Goal: Task Accomplishment & Management: Complete application form

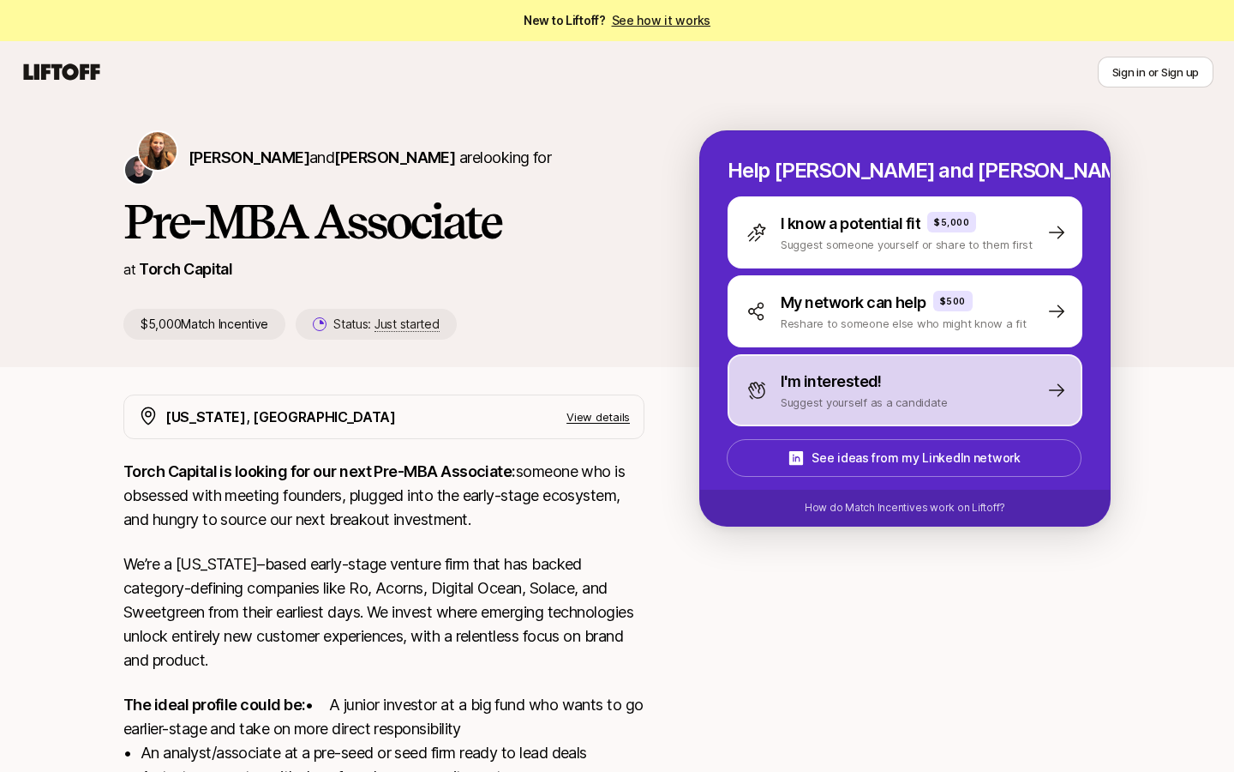
click at [823, 377] on p "I'm interested!" at bounding box center [831, 381] width 101 height 24
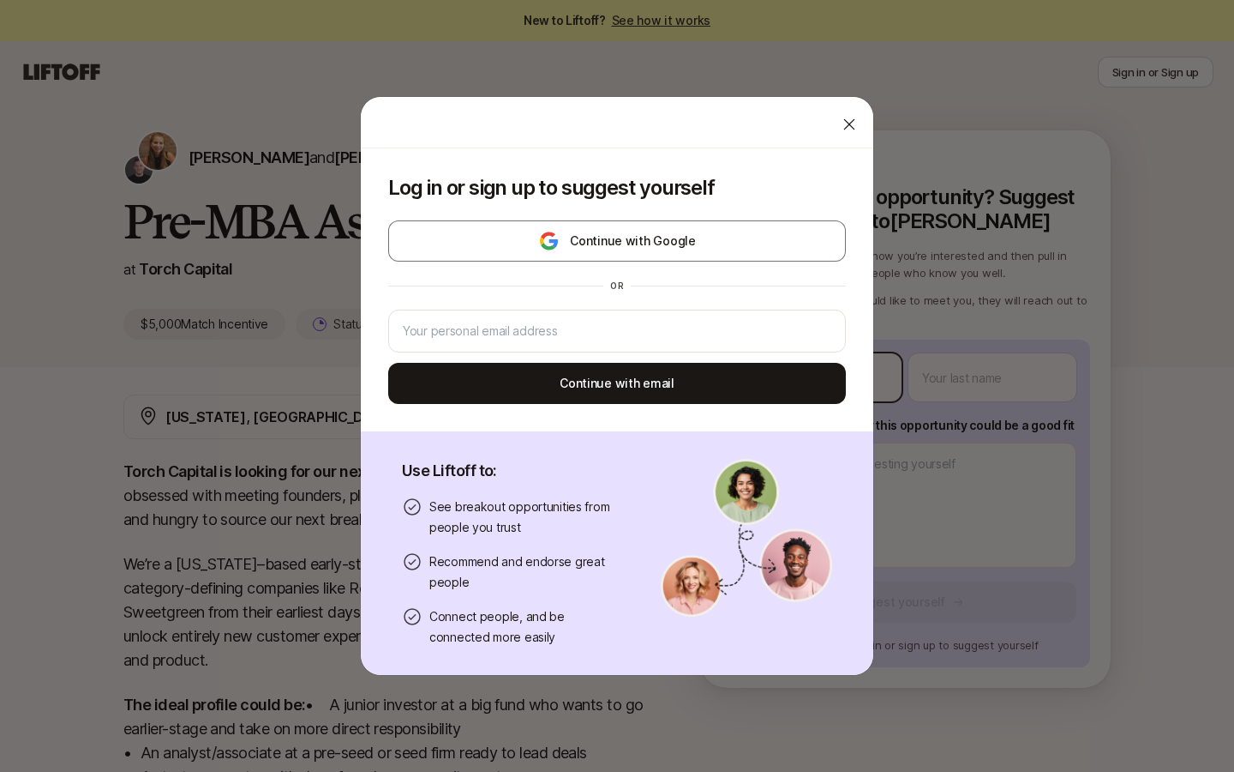
click at [837, 387] on body "New to Liftoff? See how it works Sign in or Sign up Sign in or Sign up [PERSON_…" at bounding box center [617, 386] width 1234 height 772
click at [844, 115] on div at bounding box center [849, 124] width 34 height 34
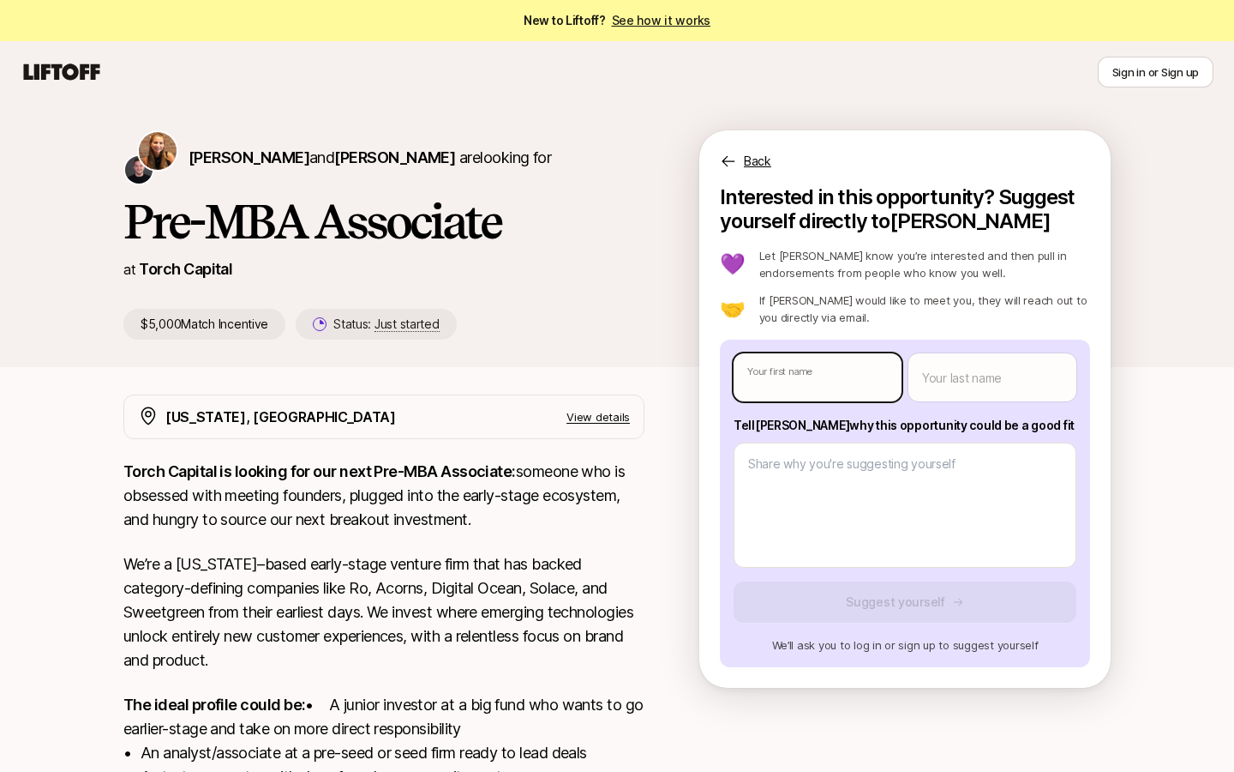
click at [847, 379] on body "New to Liftoff? See how it works Sign in or Sign up Sign in or Sign up [PERSON_…" at bounding box center [617, 386] width 1234 height 772
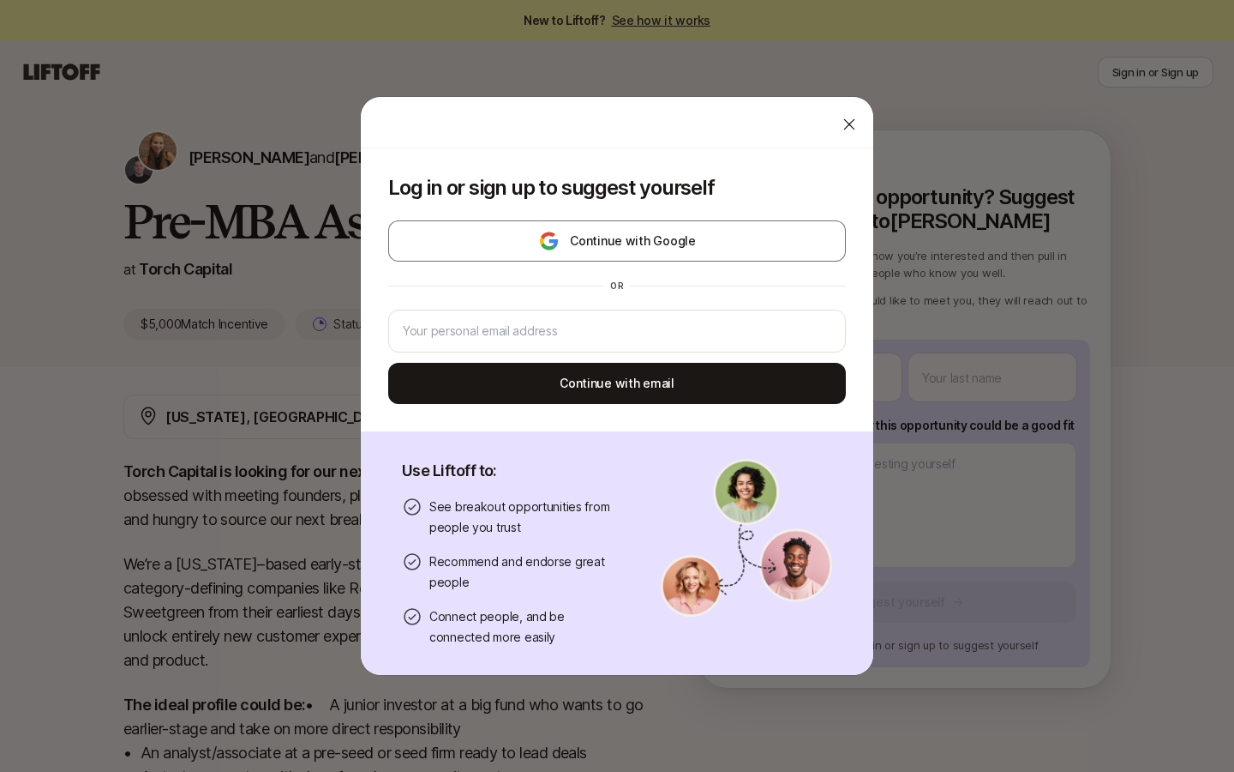
click at [852, 123] on icon at bounding box center [849, 124] width 17 height 17
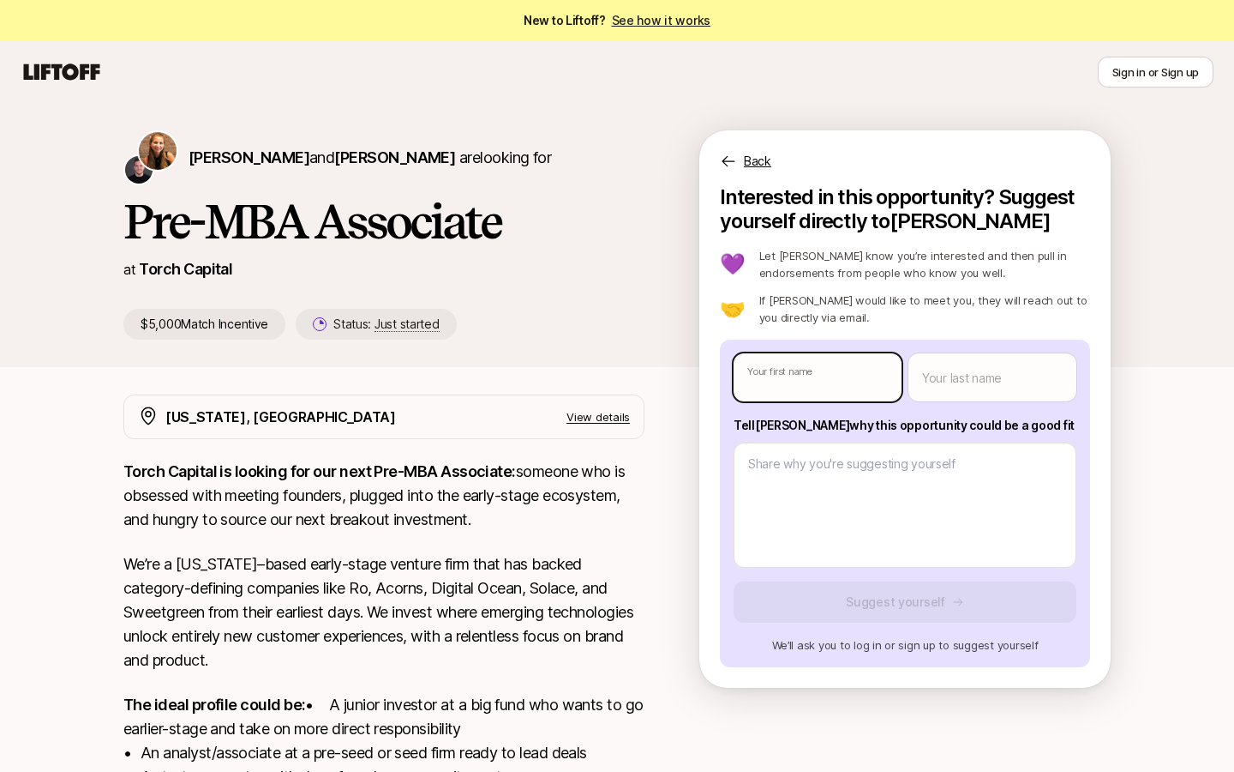
type textarea "x"
click at [836, 358] on body "New to Liftoff? See how it works Sign in or Sign up Sign in or Sign up [PERSON_…" at bounding box center [617, 386] width 1234 height 772
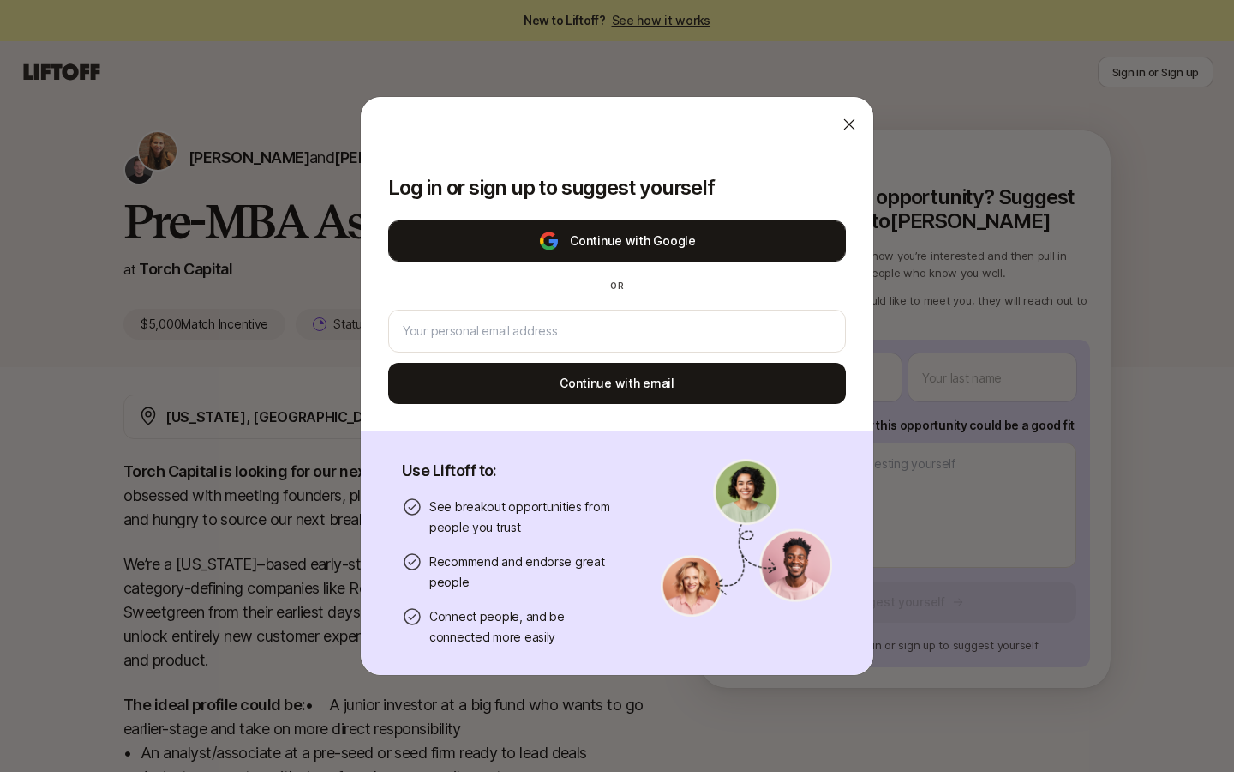
click at [740, 234] on button "Continue with Google" at bounding box center [617, 240] width 458 height 41
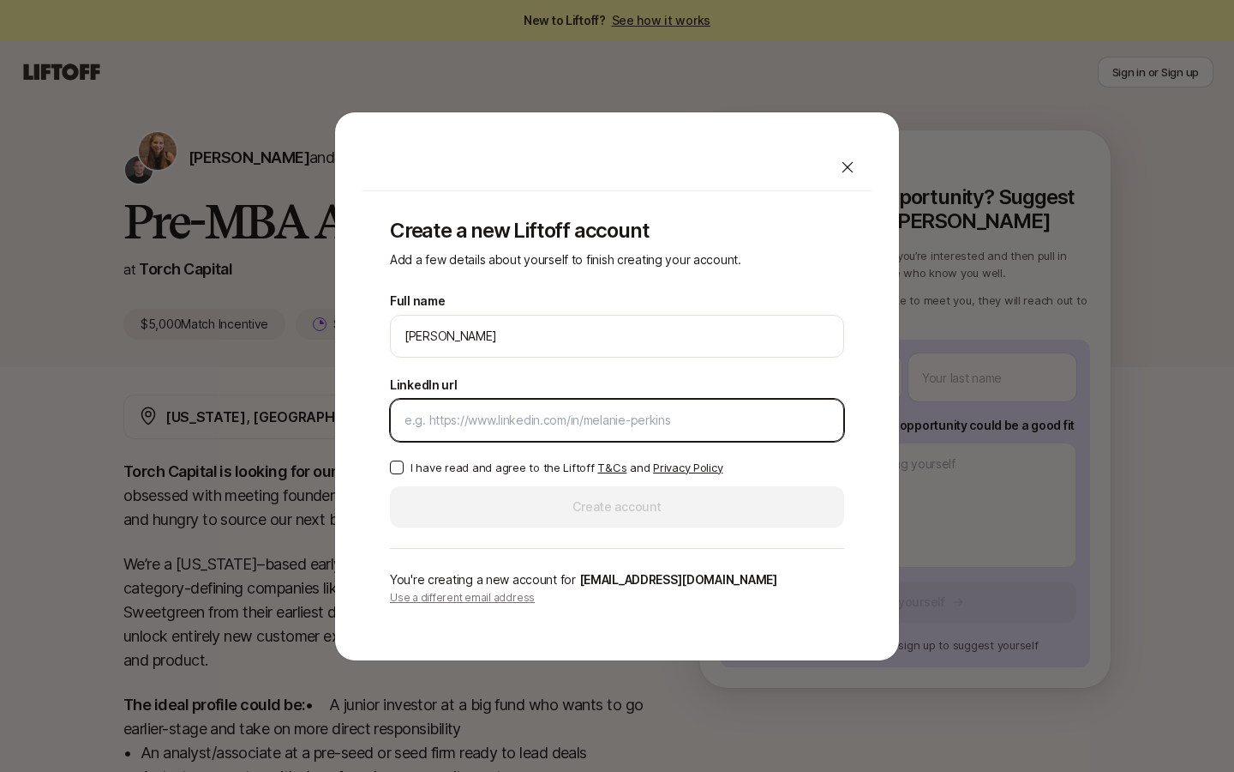
paste input "[URL][DOMAIN_NAME]"
type input "[URL][DOMAIN_NAME]"
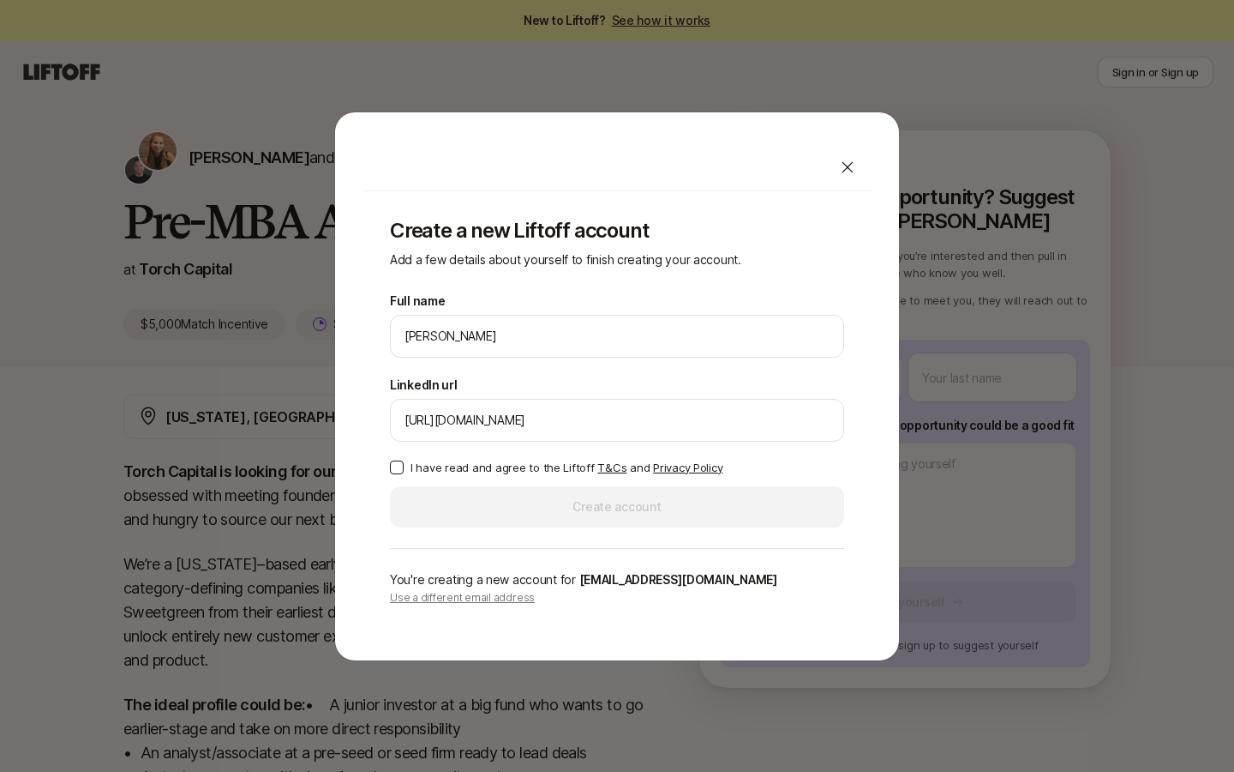
click at [386, 462] on div "Create a new Liftoff account Add a few details about yourself to finish creatin…" at bounding box center [617, 411] width 509 height 441
click at [398, 465] on button "I have read and agree to the Liftoff T&Cs and Privacy Policy" at bounding box center [397, 467] width 14 height 14
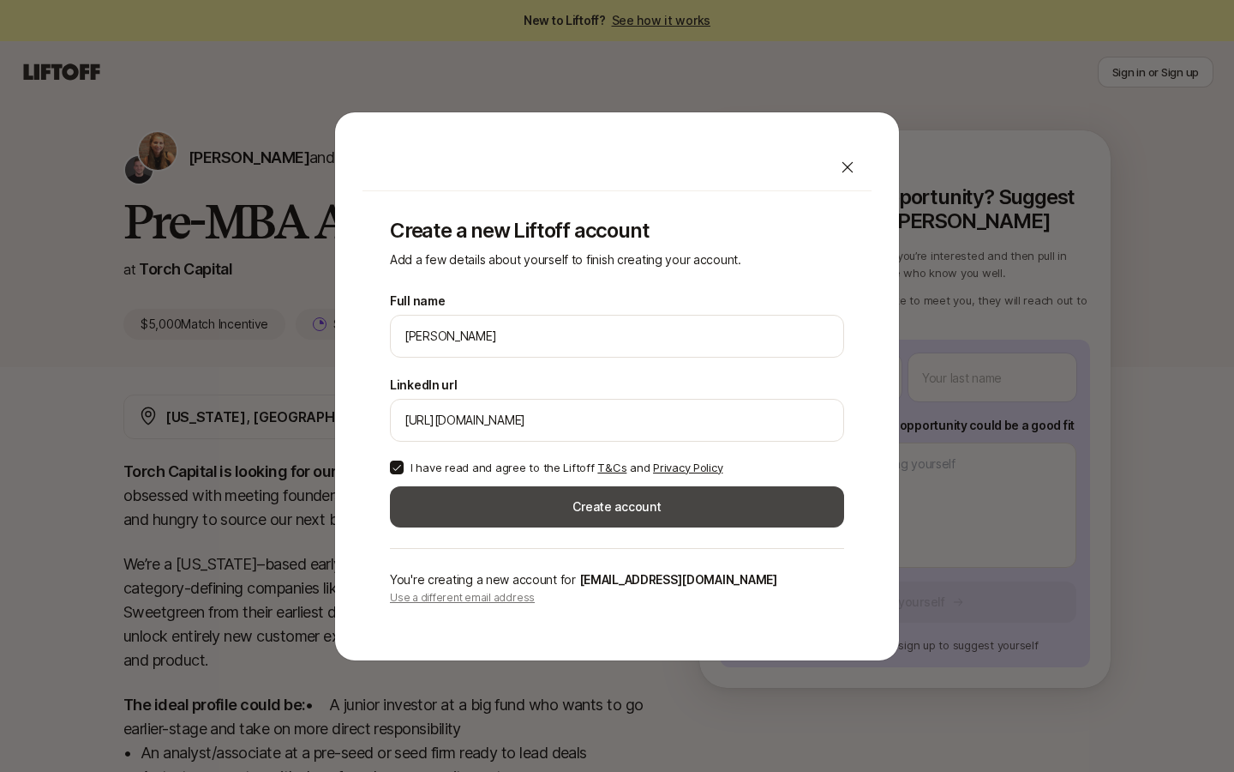
click at [513, 508] on button "Create account" at bounding box center [617, 506] width 454 height 41
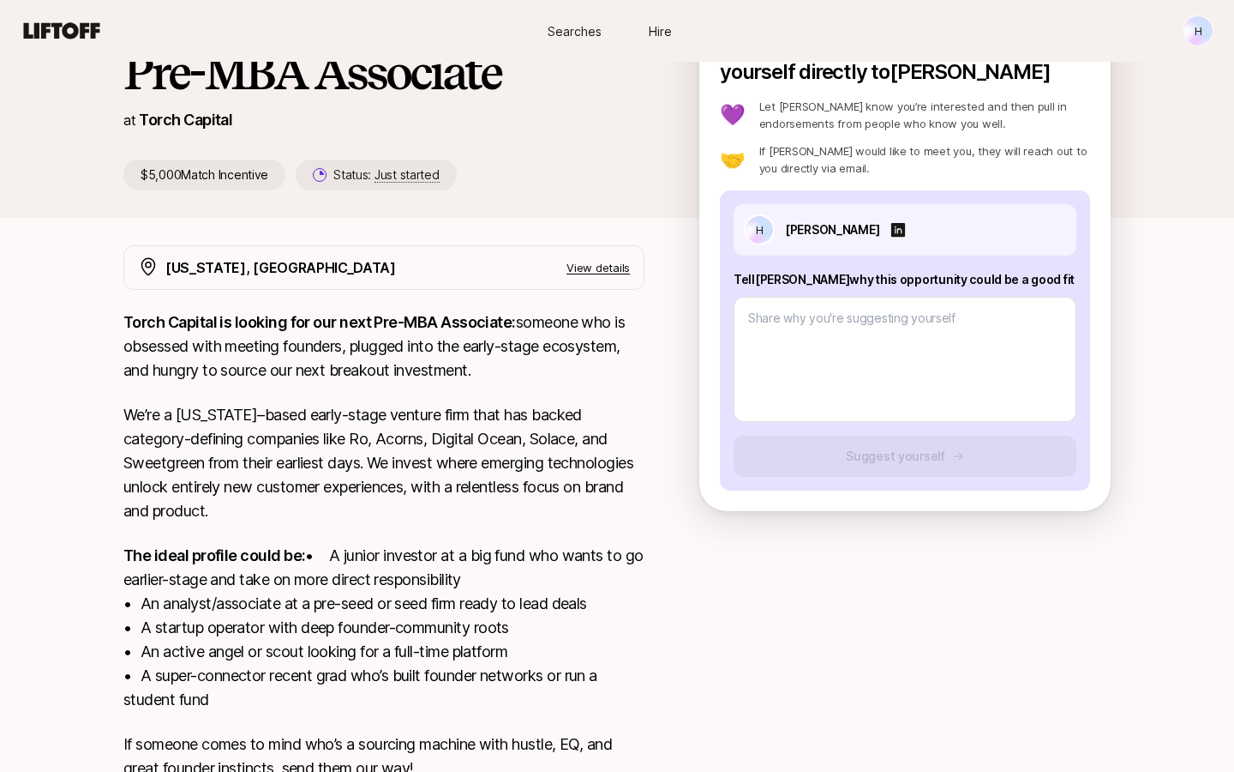
scroll to position [291, 0]
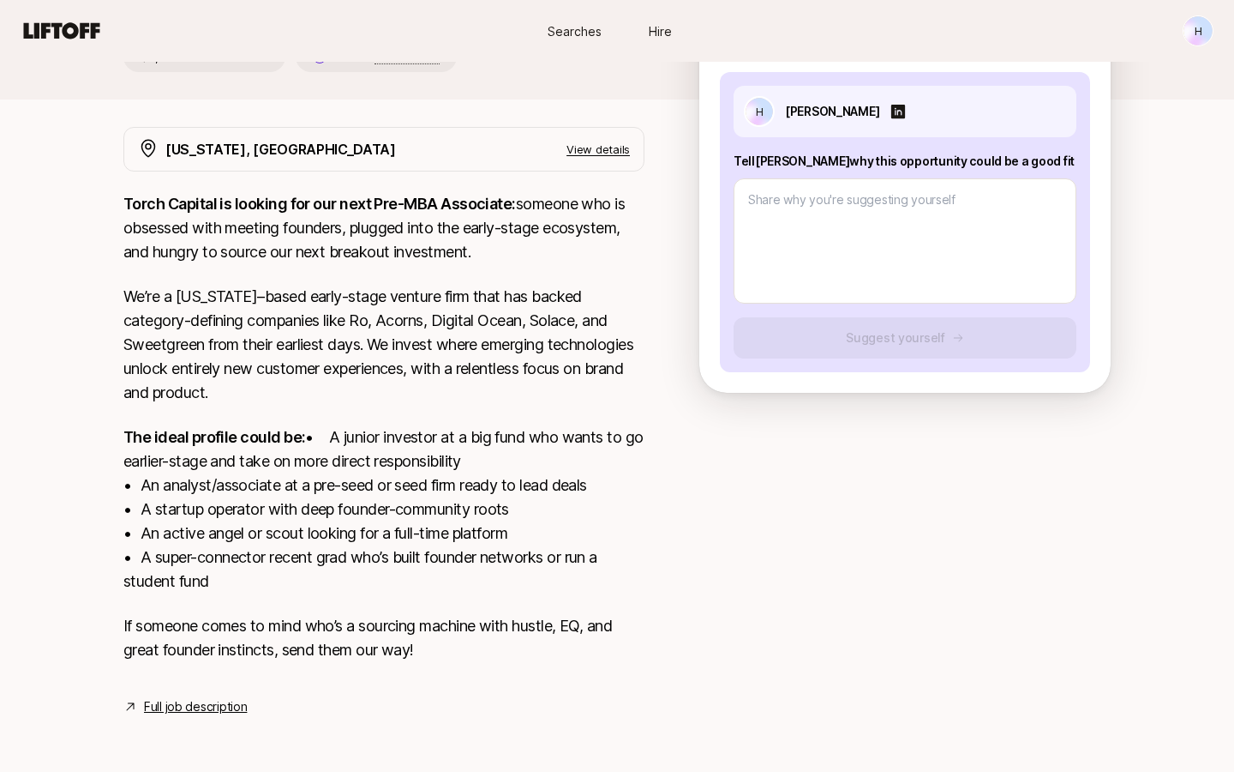
click at [431, 575] on p "The ideal profile could be: • A junior investor at a big fund who wants to go e…" at bounding box center [383, 509] width 521 height 168
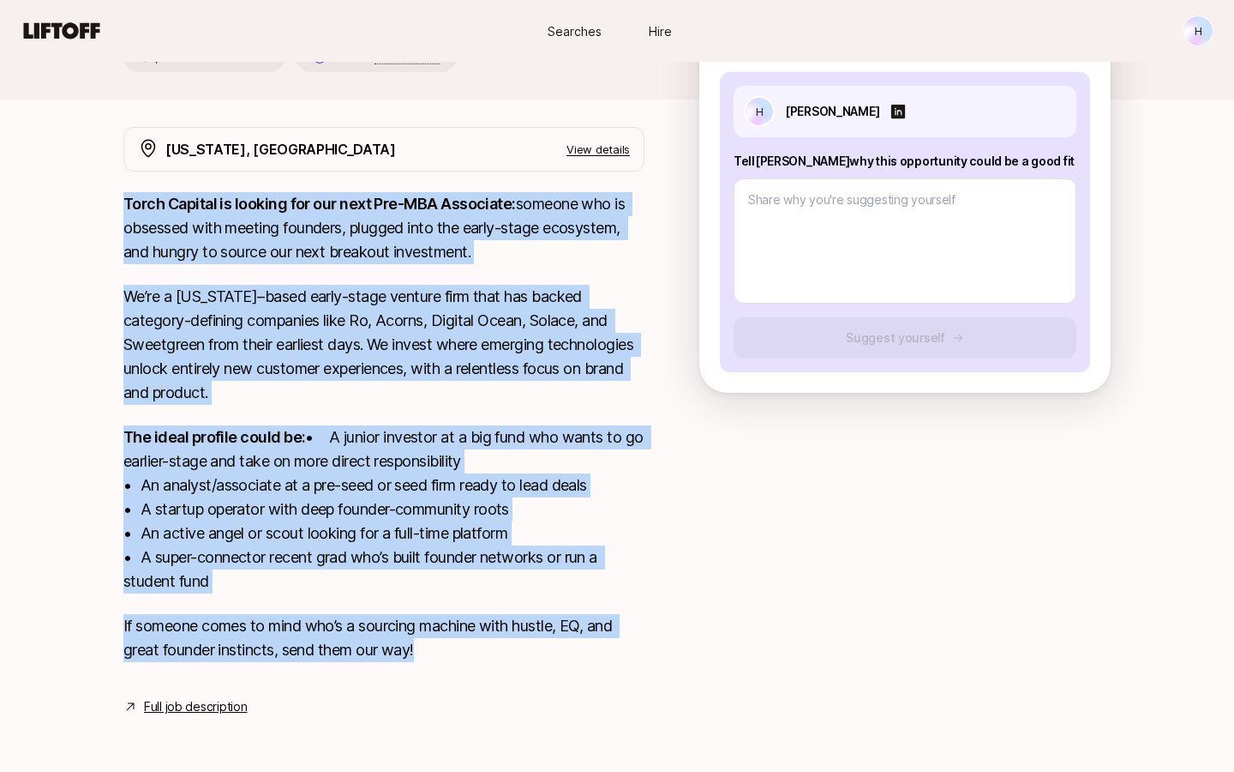
drag, startPoint x: 452, startPoint y: 670, endPoint x: 96, endPoint y: 182, distance: 603.7
click at [96, 182] on div "[PERSON_NAME] and [PERSON_NAME] are looking for Pre-MBA Associate at Torch Capi…" at bounding box center [617, 296] width 1234 height 922
copy div "Lorem Ipsumdo si ametcon adi eli sedd Eiu-TEM Incididun: utlabor etd ma aliquae…"
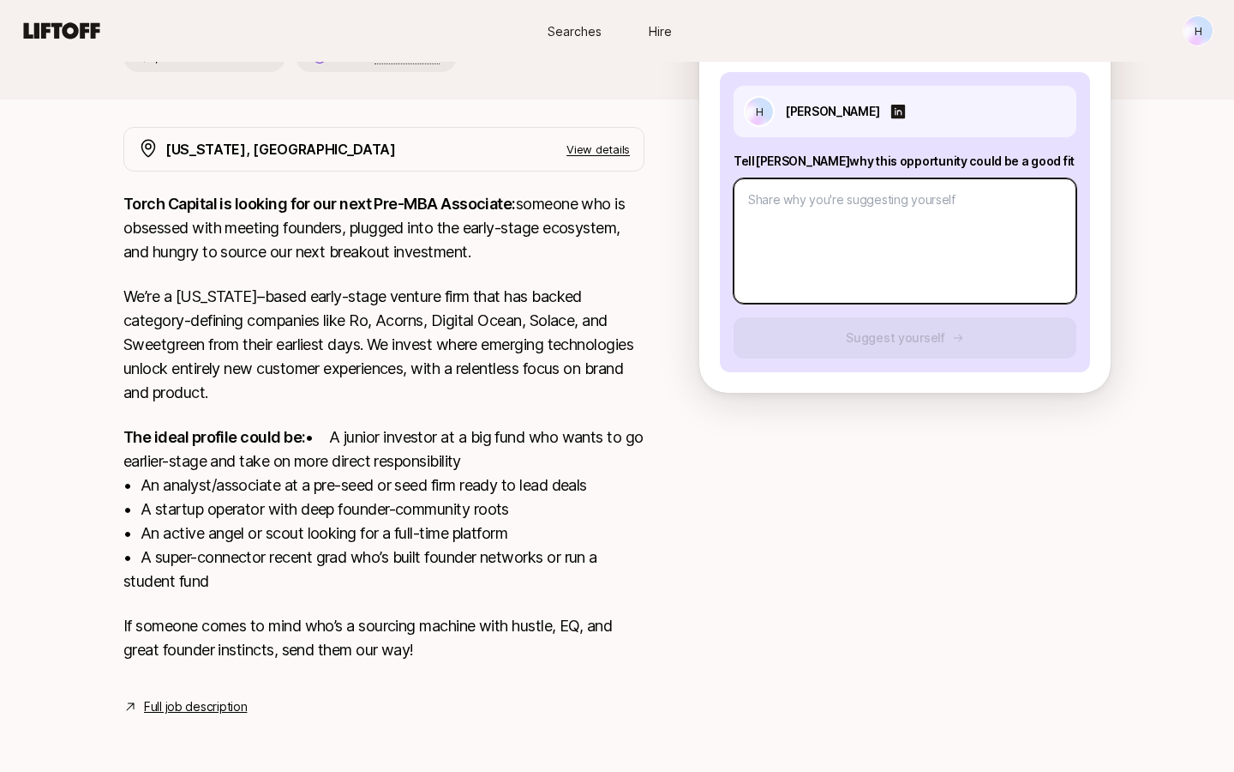
click at [832, 249] on textarea at bounding box center [905, 240] width 343 height 125
paste textarea "I am applying for the Pre-MBA Associate position at [GEOGRAPHIC_DATA]. My backg…"
type textarea "x"
type textarea "I am applying for the Pre-MBA Associate position at [GEOGRAPHIC_DATA]. My backg…"
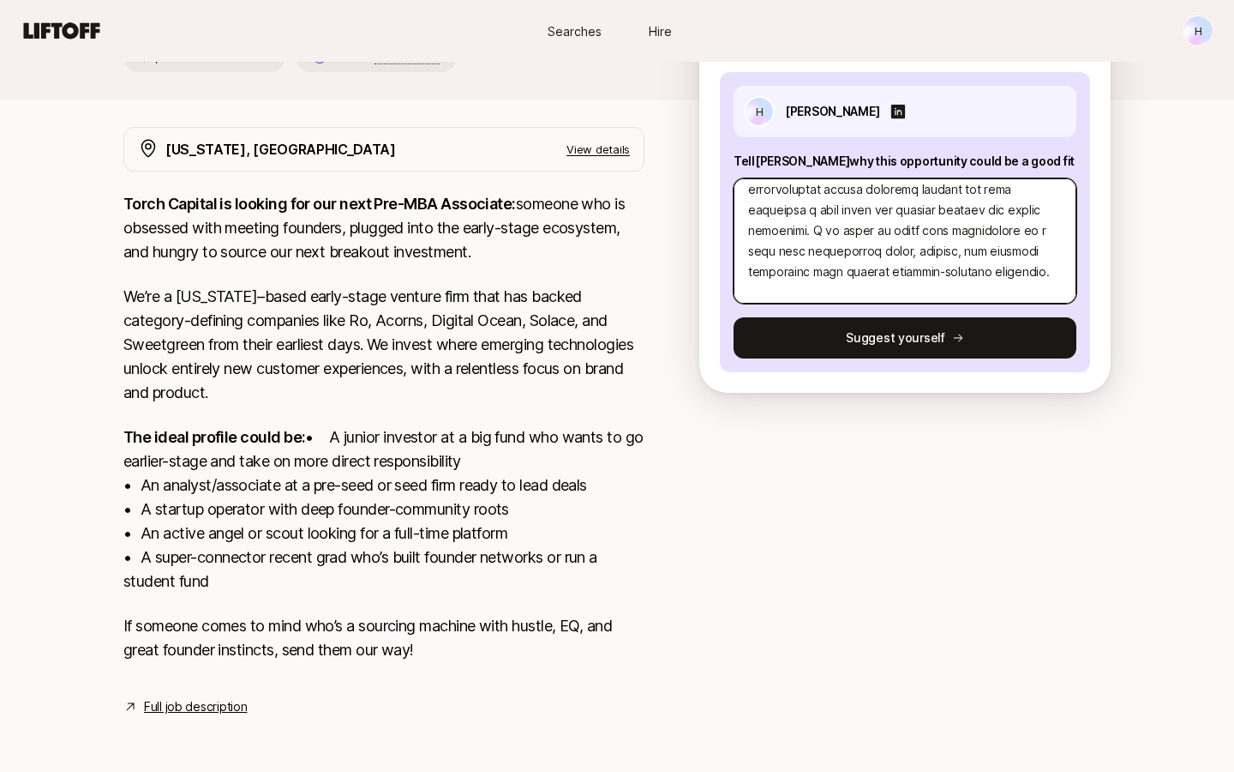
scroll to position [572, 0]
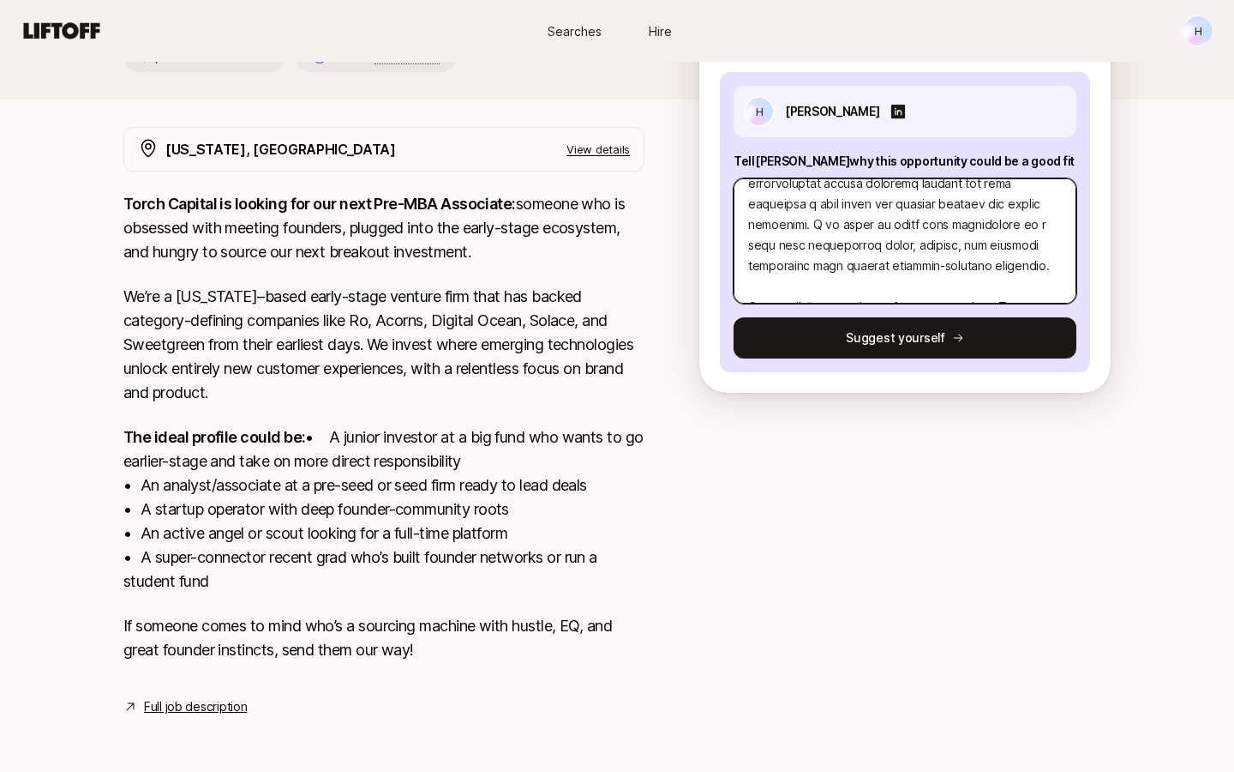
drag, startPoint x: 993, startPoint y: 246, endPoint x: 801, endPoint y: 205, distance: 196.4
click at [801, 205] on textarea at bounding box center [905, 240] width 343 height 125
type textarea "x"
type textarea "I am applying for the Pre-MBA Associate position at [GEOGRAPHIC_DATA]. My backg…"
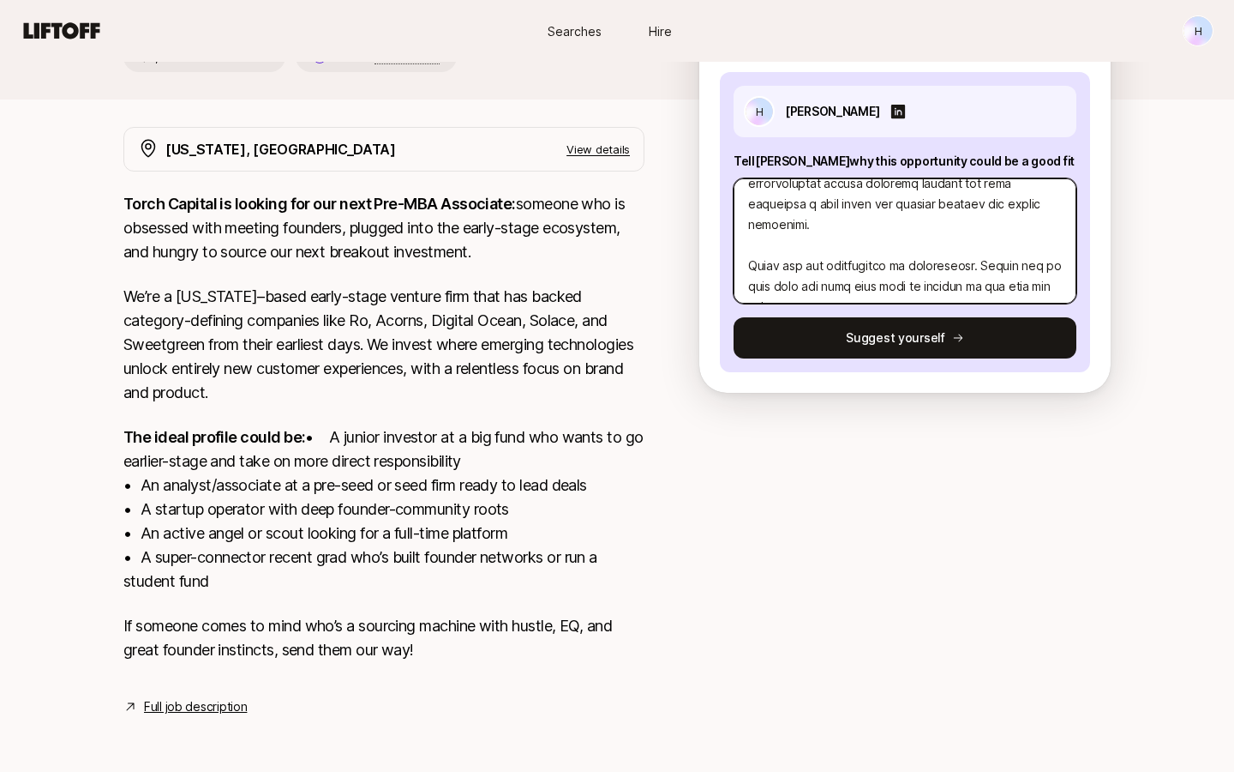
type textarea "x"
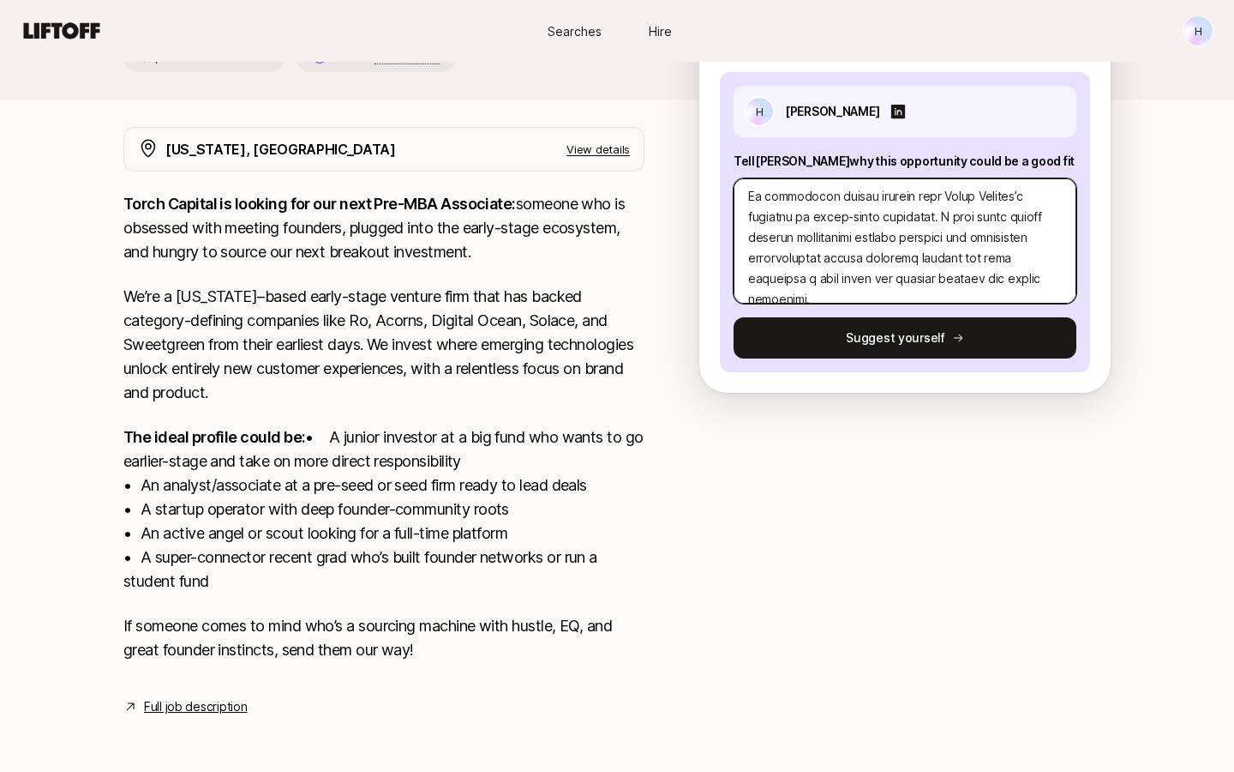
scroll to position [502, 0]
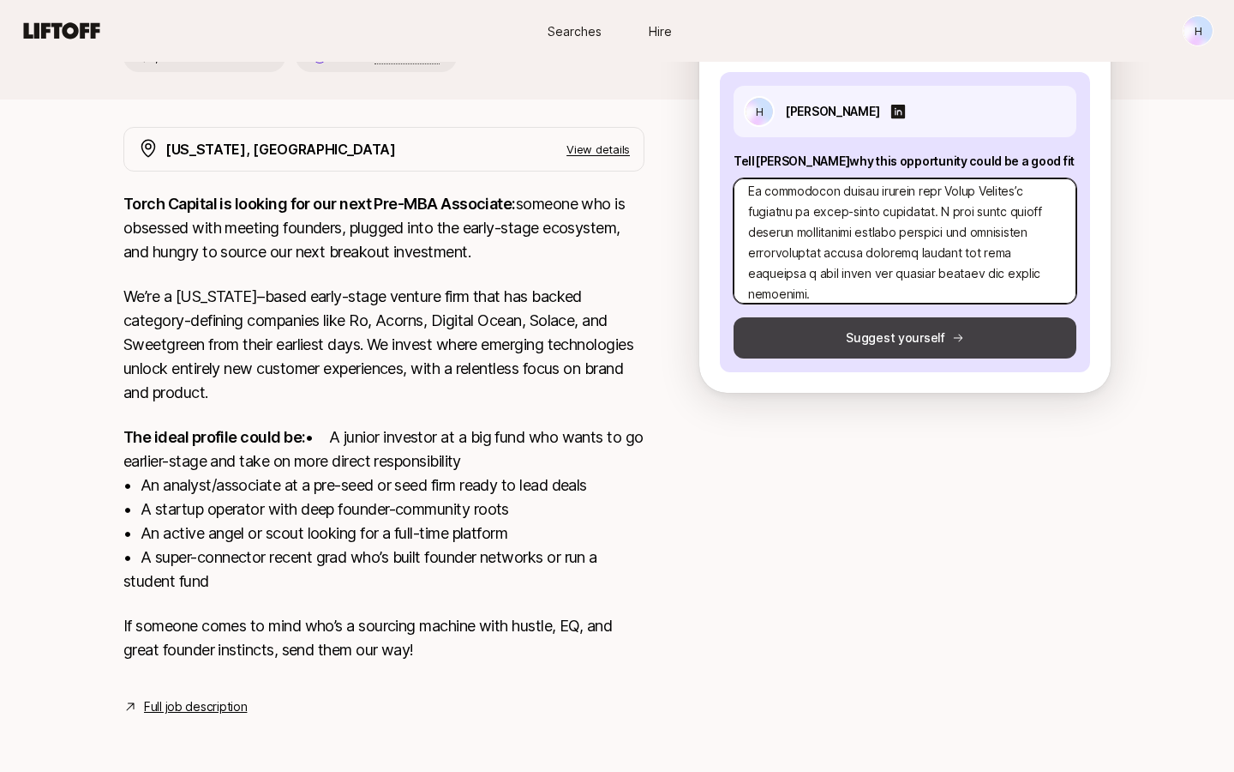
type textarea "I am applying for the Pre-MBA Associate position at [GEOGRAPHIC_DATA]. My backg…"
click at [820, 317] on button "Suggest yourself" at bounding box center [905, 337] width 343 height 41
type textarea "x"
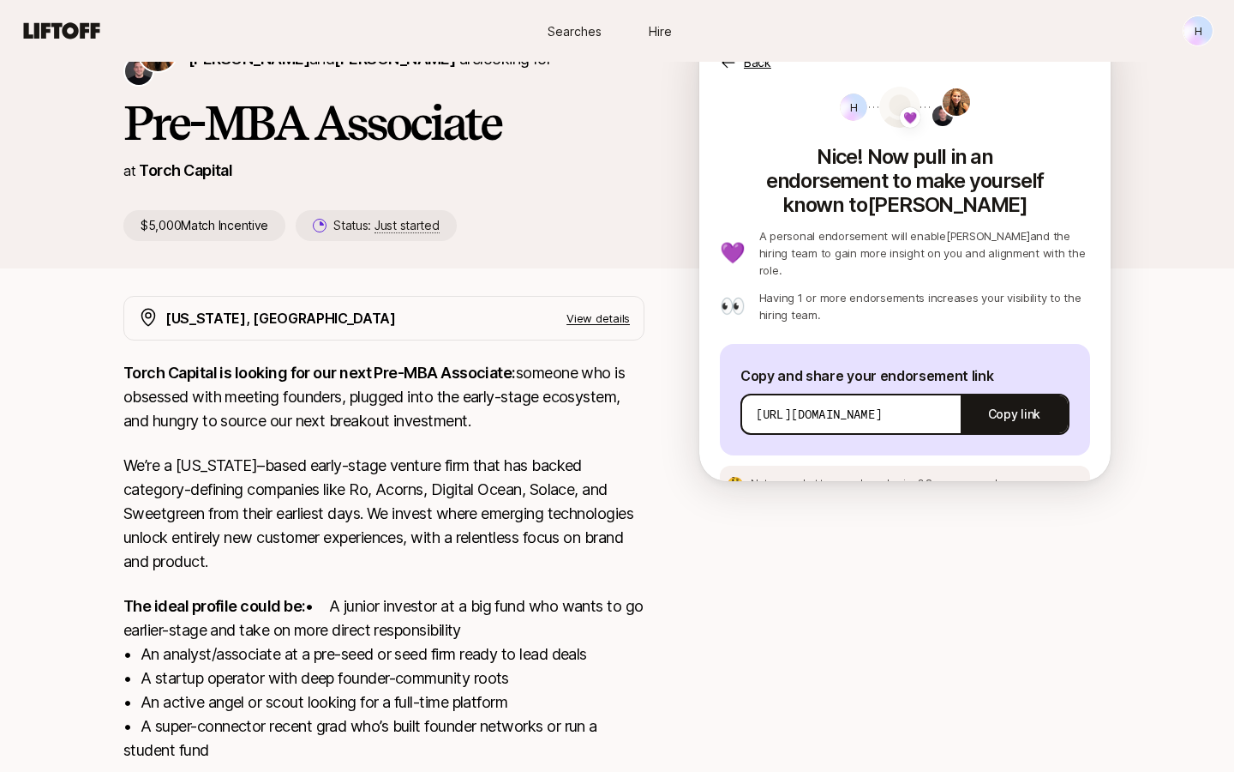
scroll to position [98, 0]
click at [1018, 391] on button "Copy link" at bounding box center [1014, 415] width 107 height 48
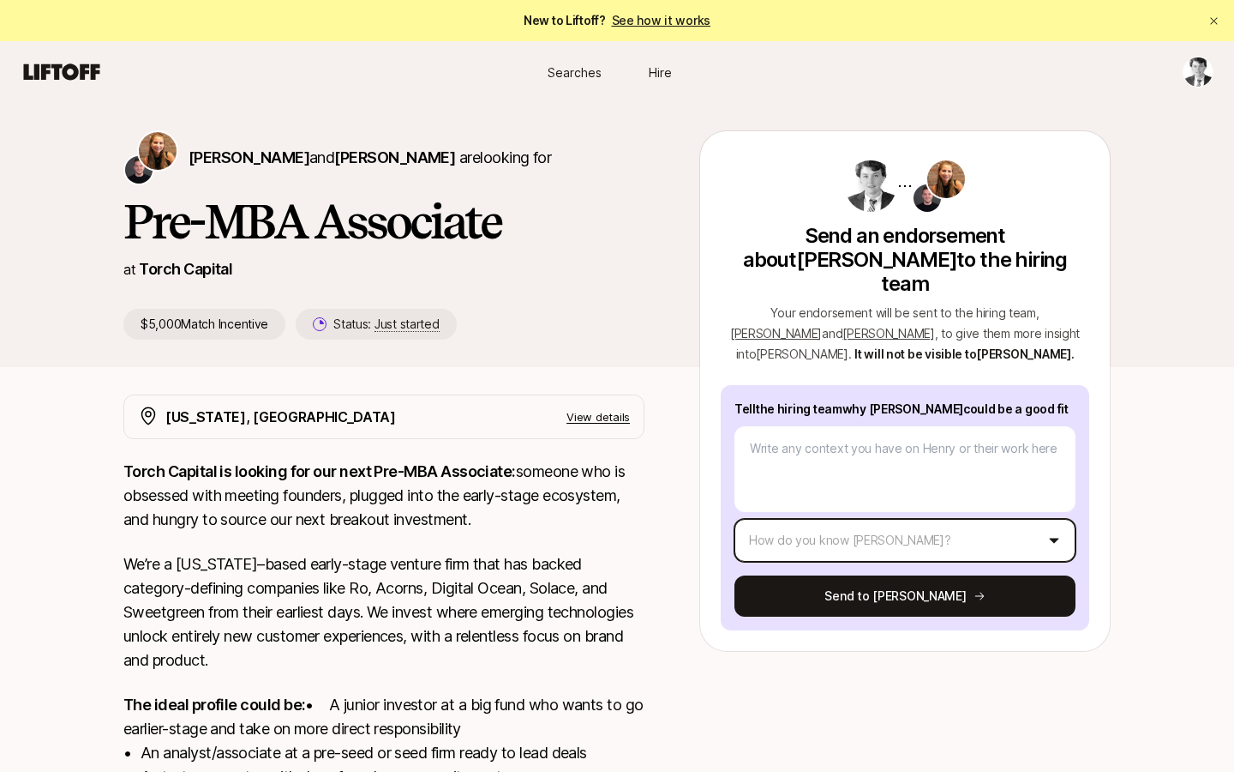
click at [854, 526] on html "New to Liftoff? See how it works Searches Hire Searches Hire Katie Reiner and C…" at bounding box center [617, 386] width 1234 height 772
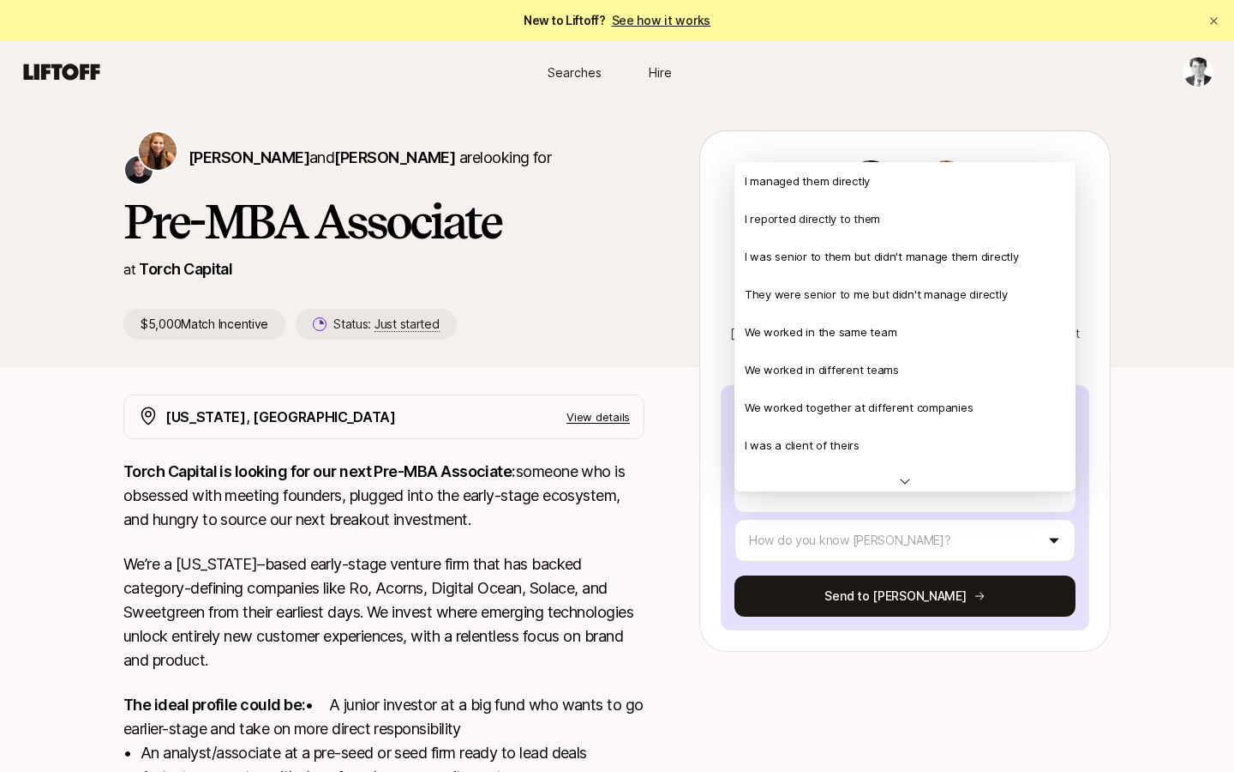
type textarea "x"
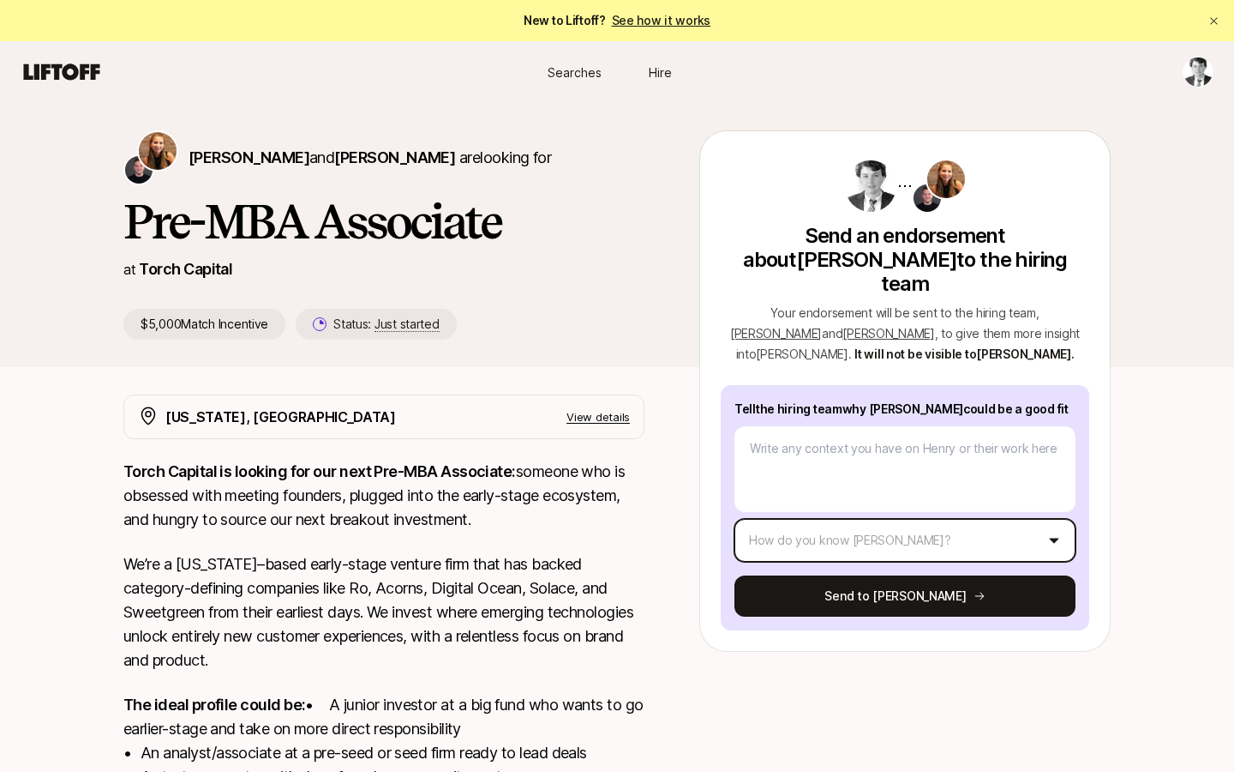
click at [679, 303] on html "New to Liftoff? See how it works Searches Hire Searches Hire Katie Reiner and C…" at bounding box center [617, 386] width 1234 height 772
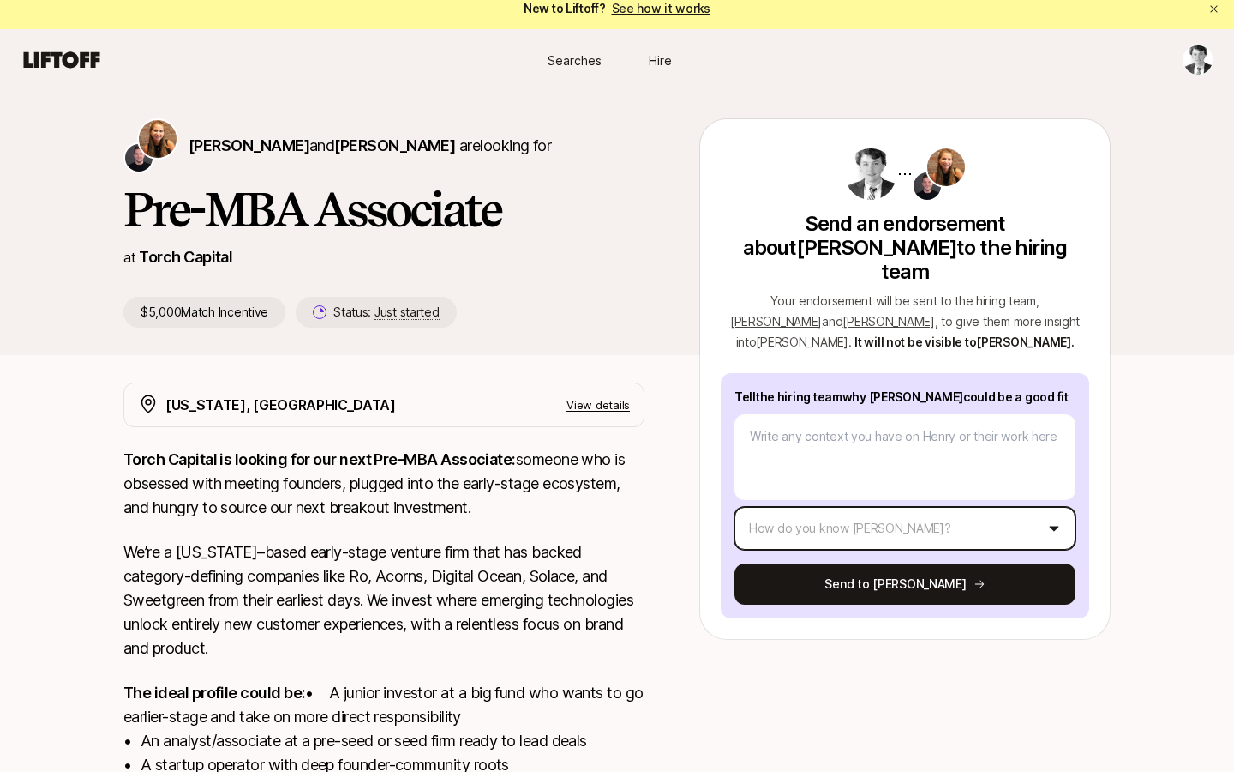
scroll to position [14, 0]
